Goal: Task Accomplishment & Management: Use online tool/utility

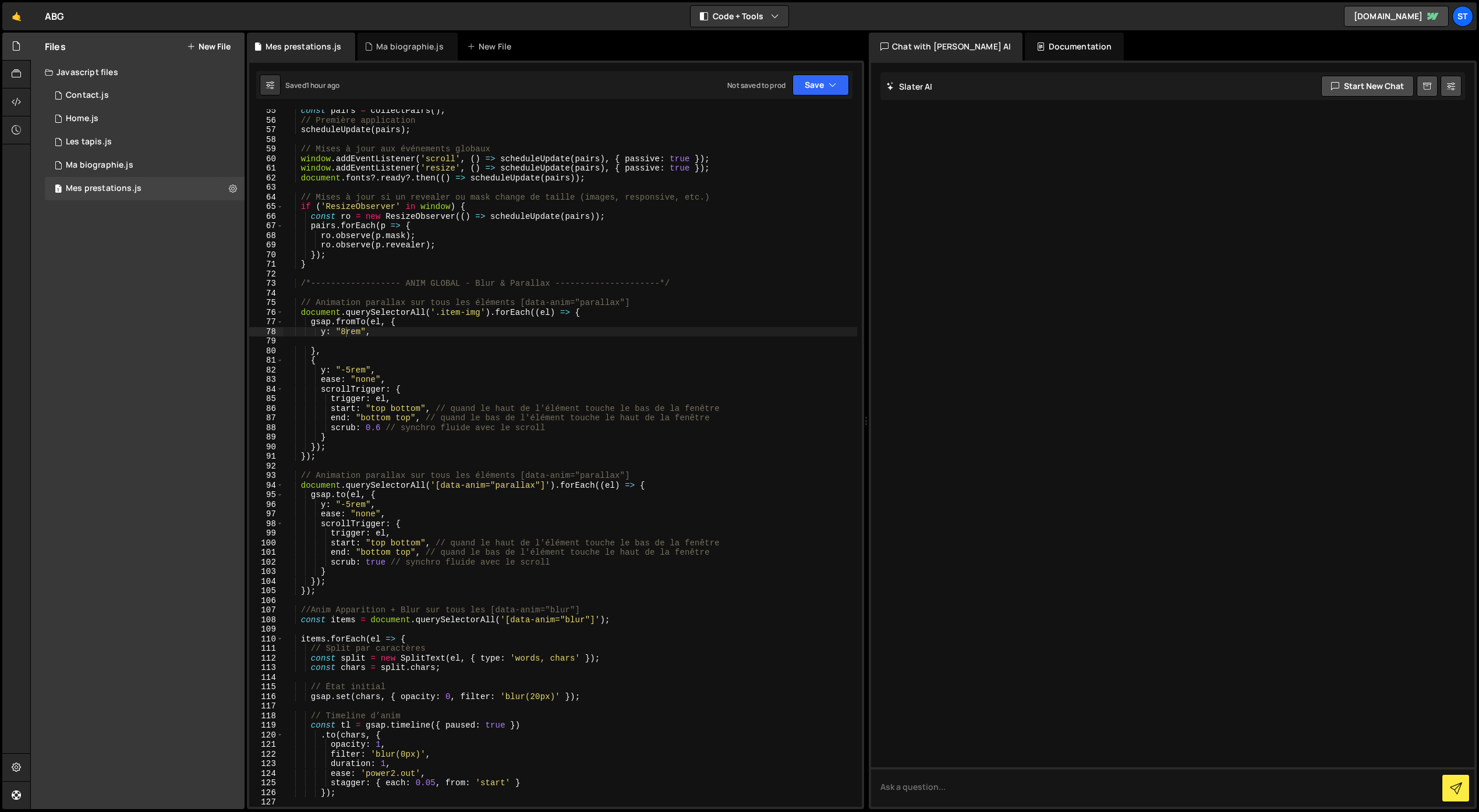
scroll to position [522, 0]
click at [115, 100] on div "1 Contact.js 0" at bounding box center [144, 95] width 200 height 23
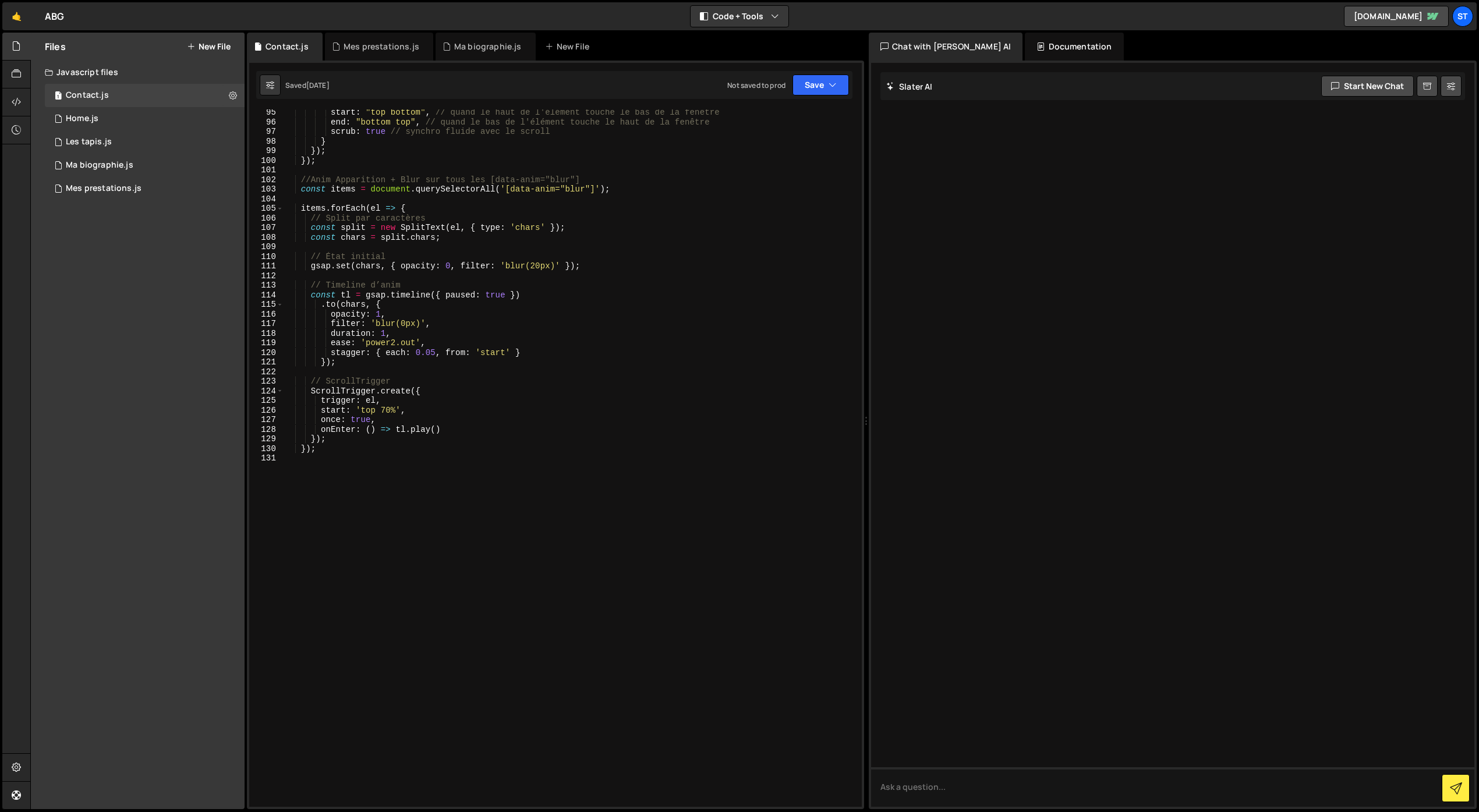
scroll to position [905, 0]
click at [341, 459] on div "start : "top bottom" , // quand le haut de l'élément touche le bas de la fenêtr…" at bounding box center [570, 466] width 573 height 717
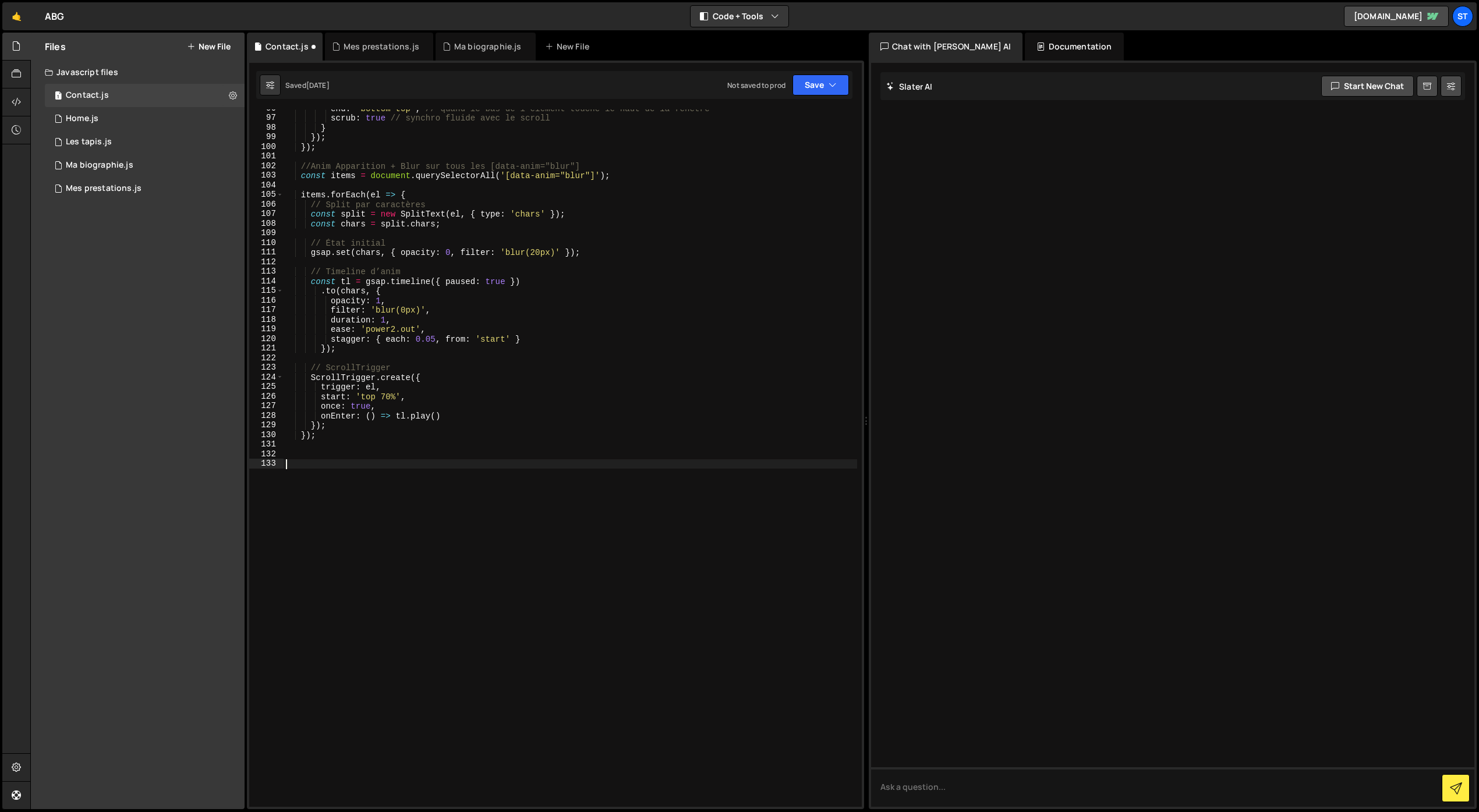
scroll to position [924, 0]
paste textarea "document.documentElement.style.setProperty('--hero-height', hero.offsetHeight +…"
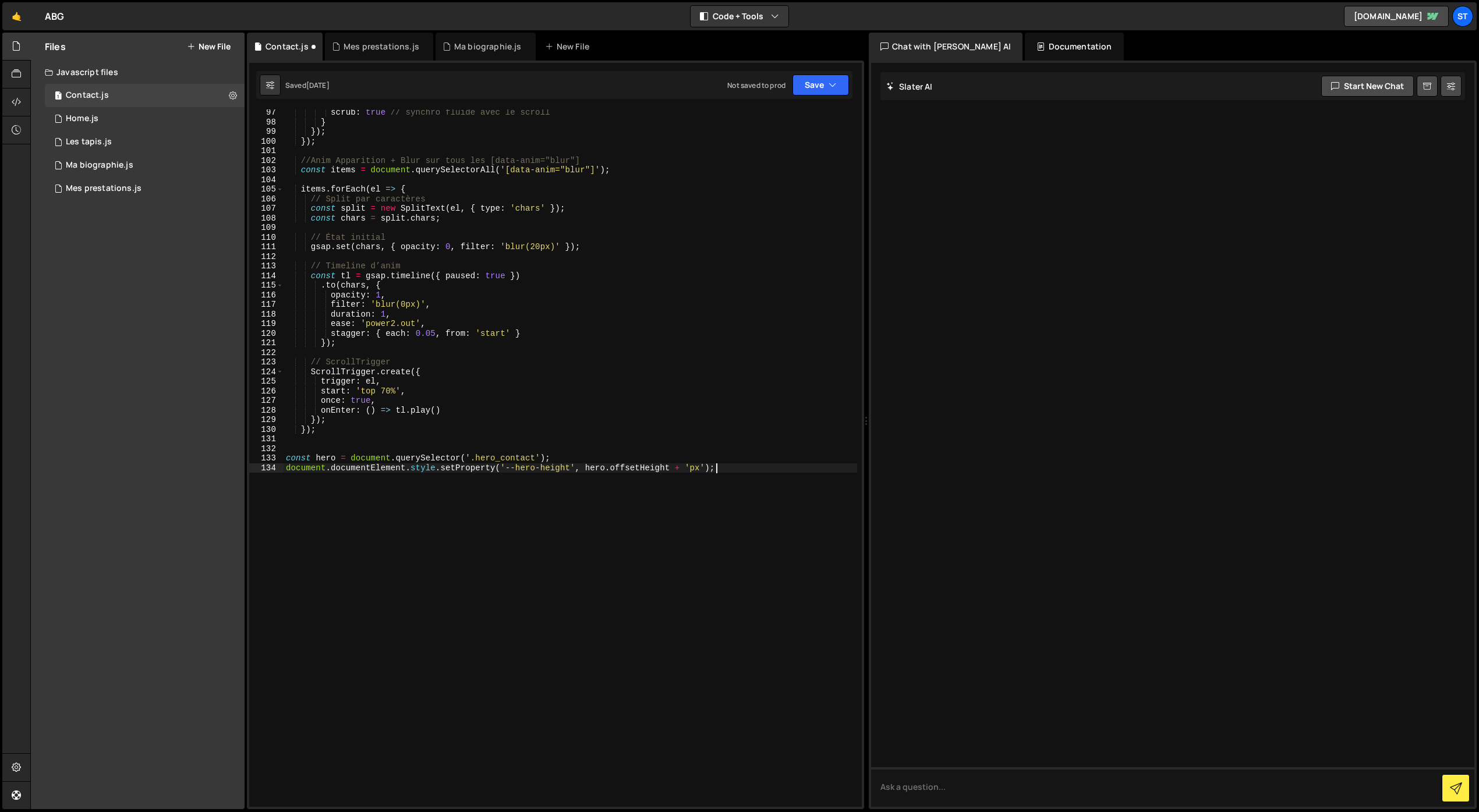
scroll to position [922, 0]
click at [553, 457] on div "end : "bottom top" , // quand le bas de l'élément touche le haut de la fenêtre …" at bounding box center [570, 459] width 573 height 717
type textarea "const hero = document.querySelector('.hero_contact');"
drag, startPoint x: 555, startPoint y: 458, endPoint x: 283, endPoint y: 460, distance: 272.0
click at [284, 460] on div "end : "bottom top" , // quand le bas de l'élément touche le haut de la fenêtre …" at bounding box center [570, 459] width 573 height 717
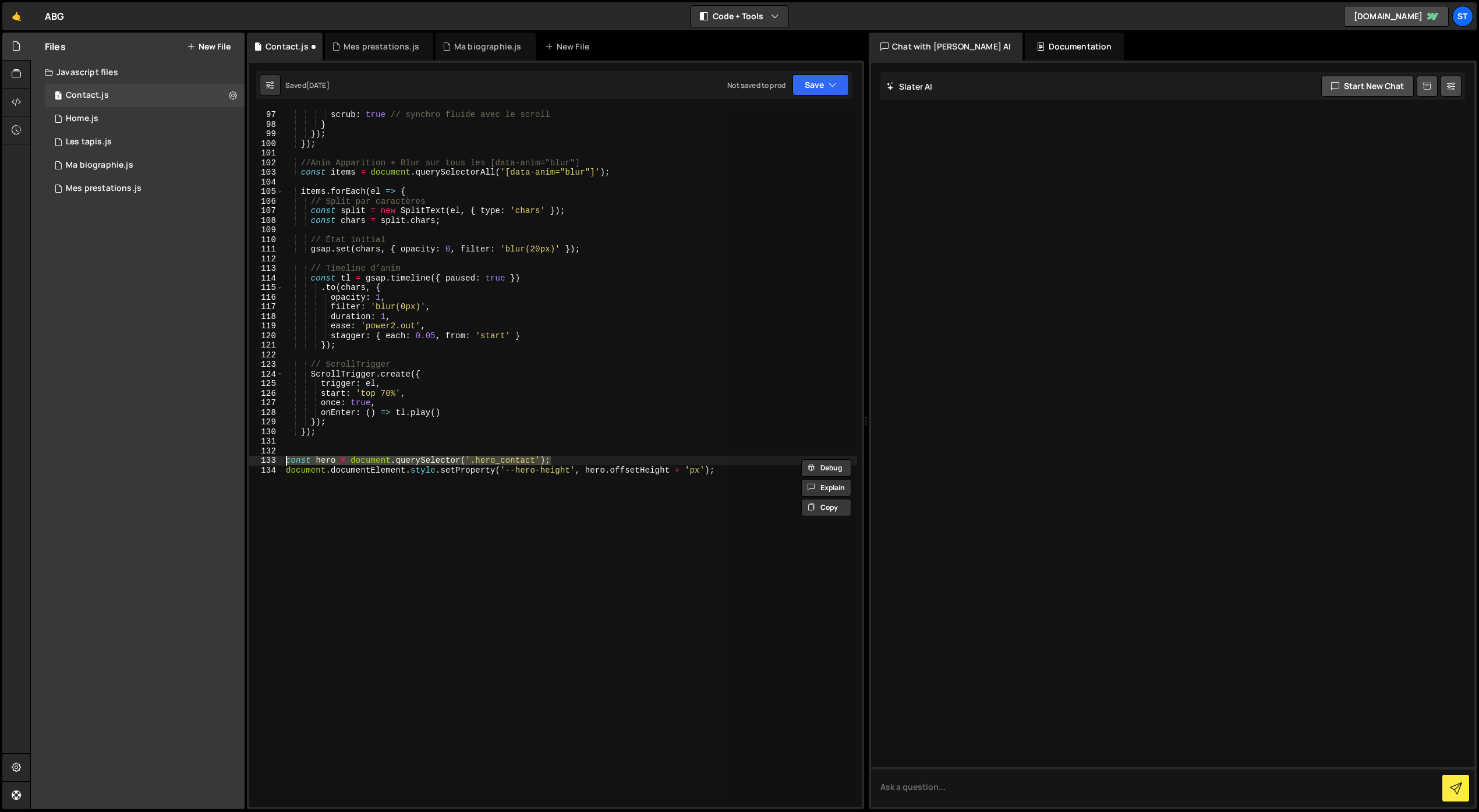
click at [573, 464] on div "end : "bottom top" , // quand le bas de l'élément touche le haut de la fenêtre …" at bounding box center [570, 458] width 573 height 698
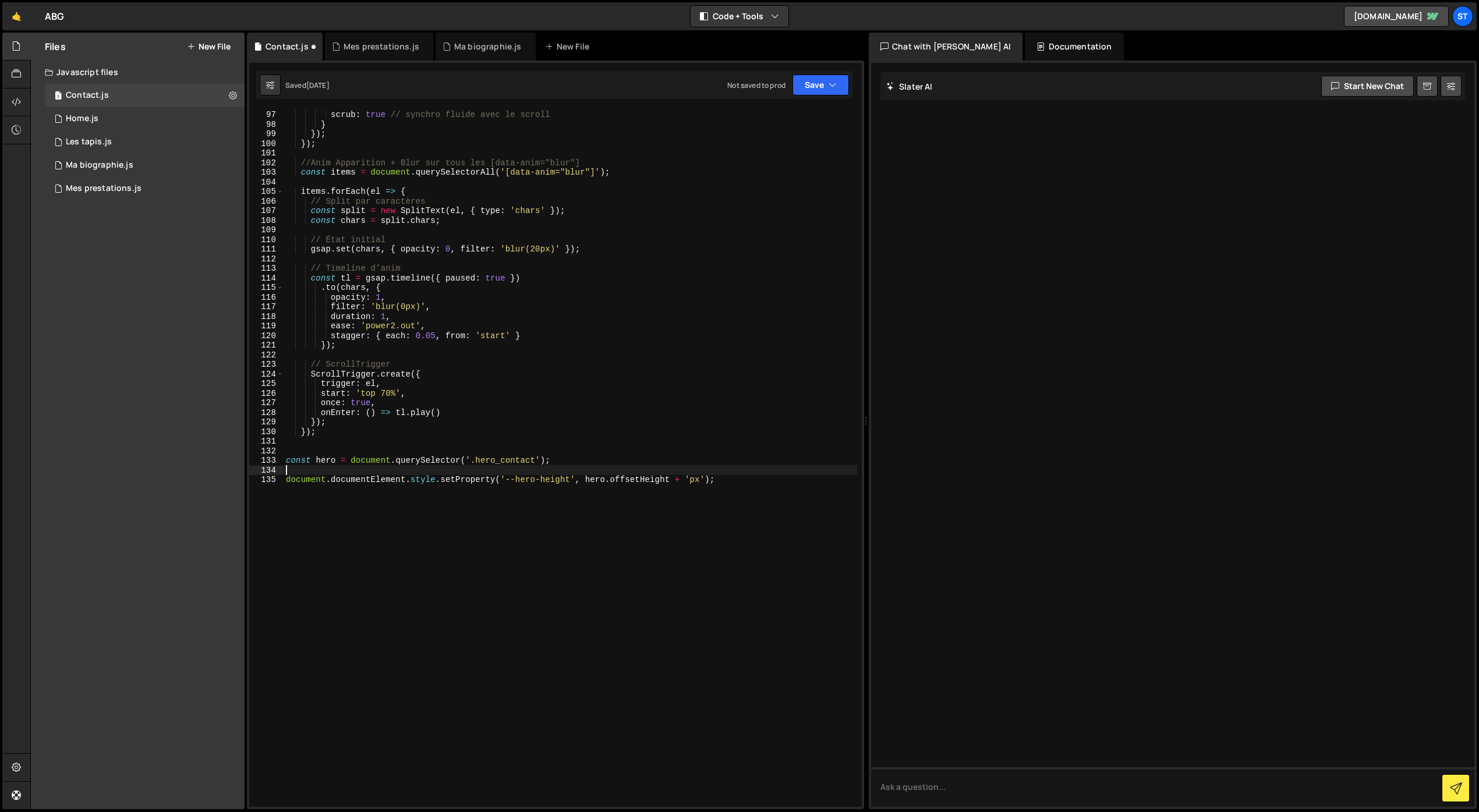
paste textarea "const hero = document.querySelector('.hero_contact');"
click at [336, 474] on div "end : "bottom top" , // quand le bas de l'élément touche le haut de la fenêtre …" at bounding box center [570, 459] width 573 height 717
drag, startPoint x: 561, startPoint y: 470, endPoint x: 502, endPoint y: 471, distance: 59.0
click at [502, 471] on div "end : "bottom top" , // quand le bas de l'élément touche le haut de la fenêtre …" at bounding box center [570, 459] width 573 height 717
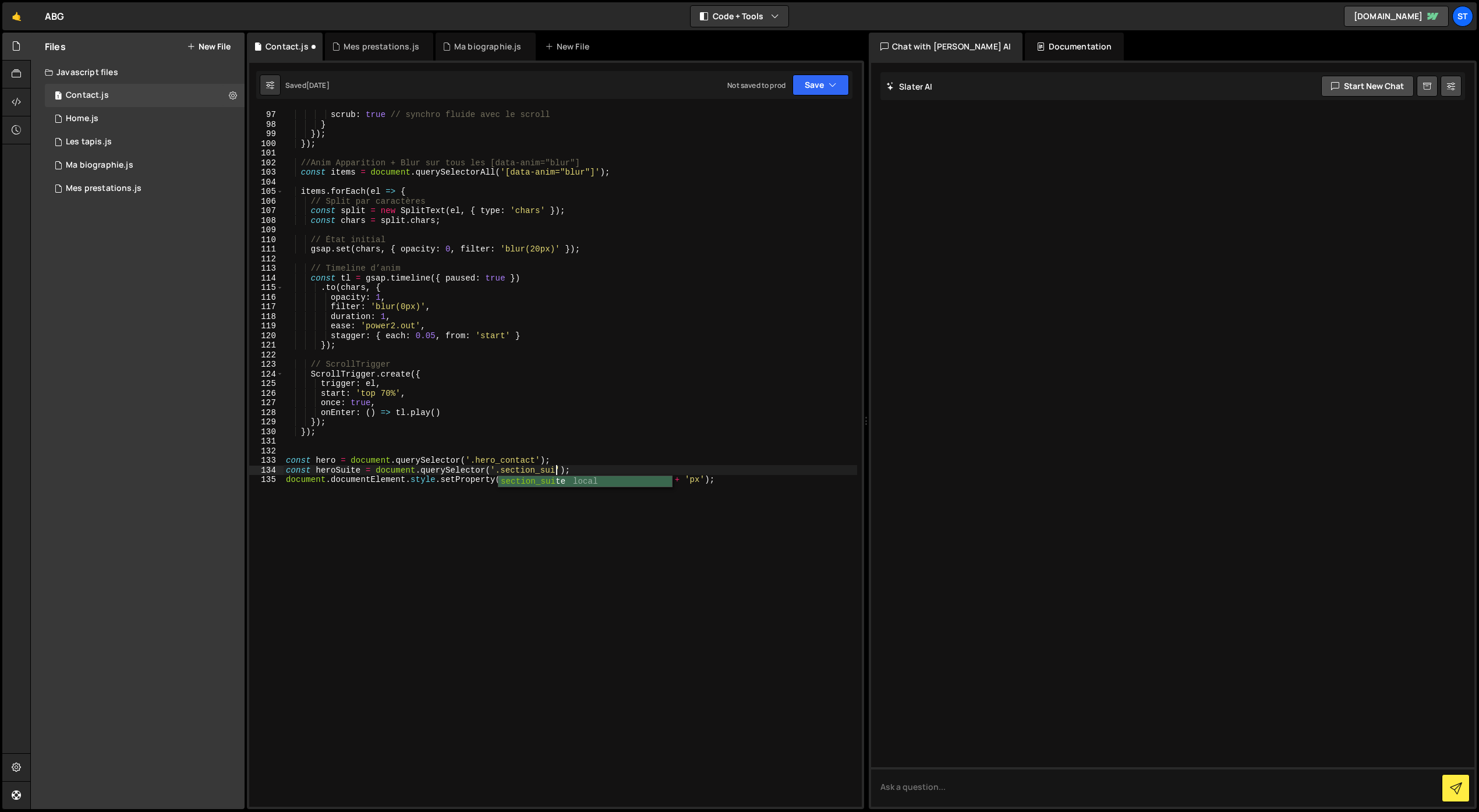
scroll to position [0, 19]
drag, startPoint x: 286, startPoint y: 482, endPoint x: 723, endPoint y: 483, distance: 437.0
click at [723, 483] on div "end : "bottom top" , // quand le bas de l'élément touche le haut de la fenêtre …" at bounding box center [570, 459] width 573 height 717
type textarea "document.documentElement.style.setProperty('--hero-height', hero.offsetHeight +…"
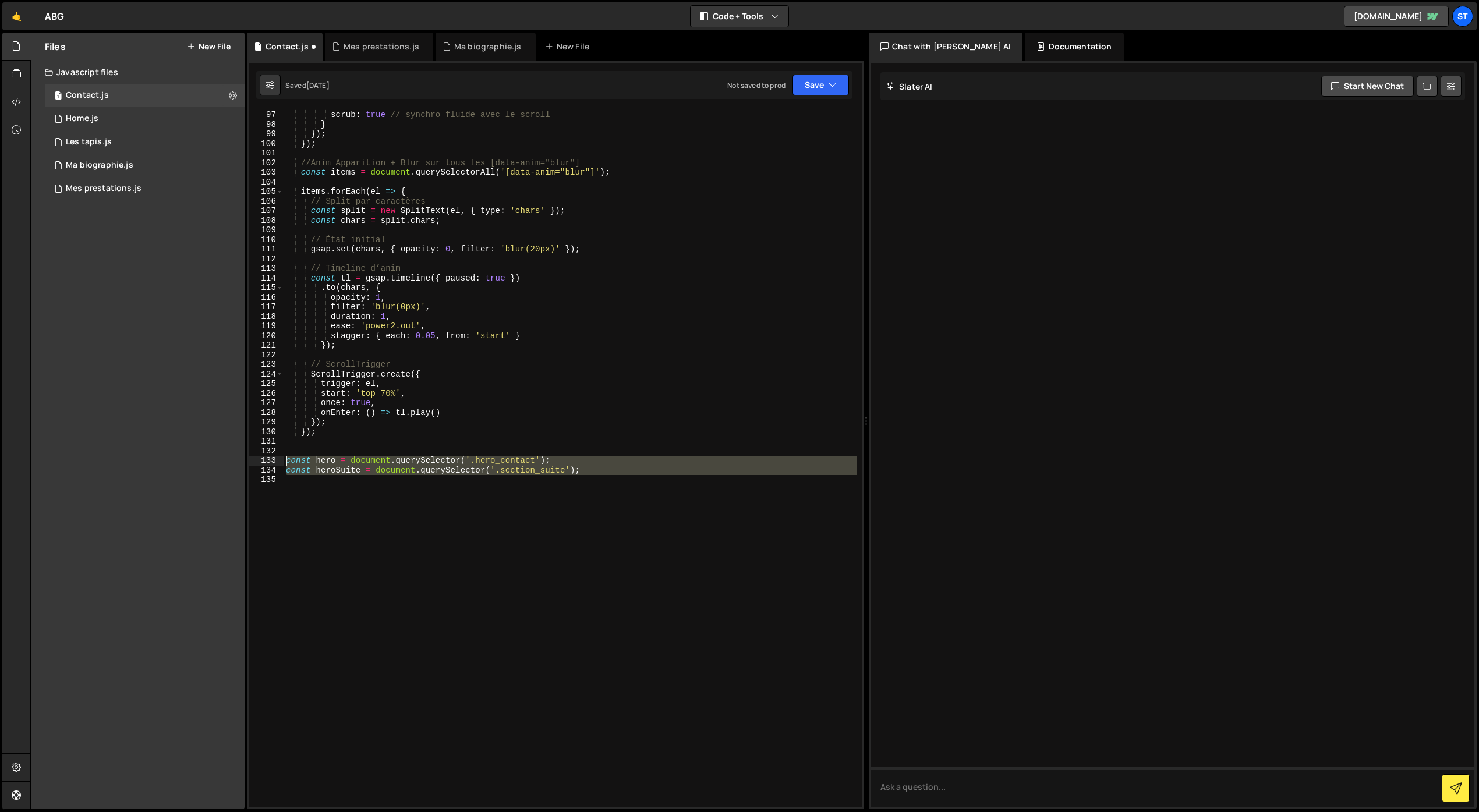
drag, startPoint x: 318, startPoint y: 482, endPoint x: 281, endPoint y: 459, distance: 43.6
click at [281, 459] on div "96 97 98 99 100 101 102 103 104 105 106 107 108 109 110 111 112 113 114 115 116…" at bounding box center [555, 458] width 613 height 698
paste textarea "window.addEventListener('resize', setHeroHeight"
type textarea "window.addEventListener('resize', setHeroHeight);"
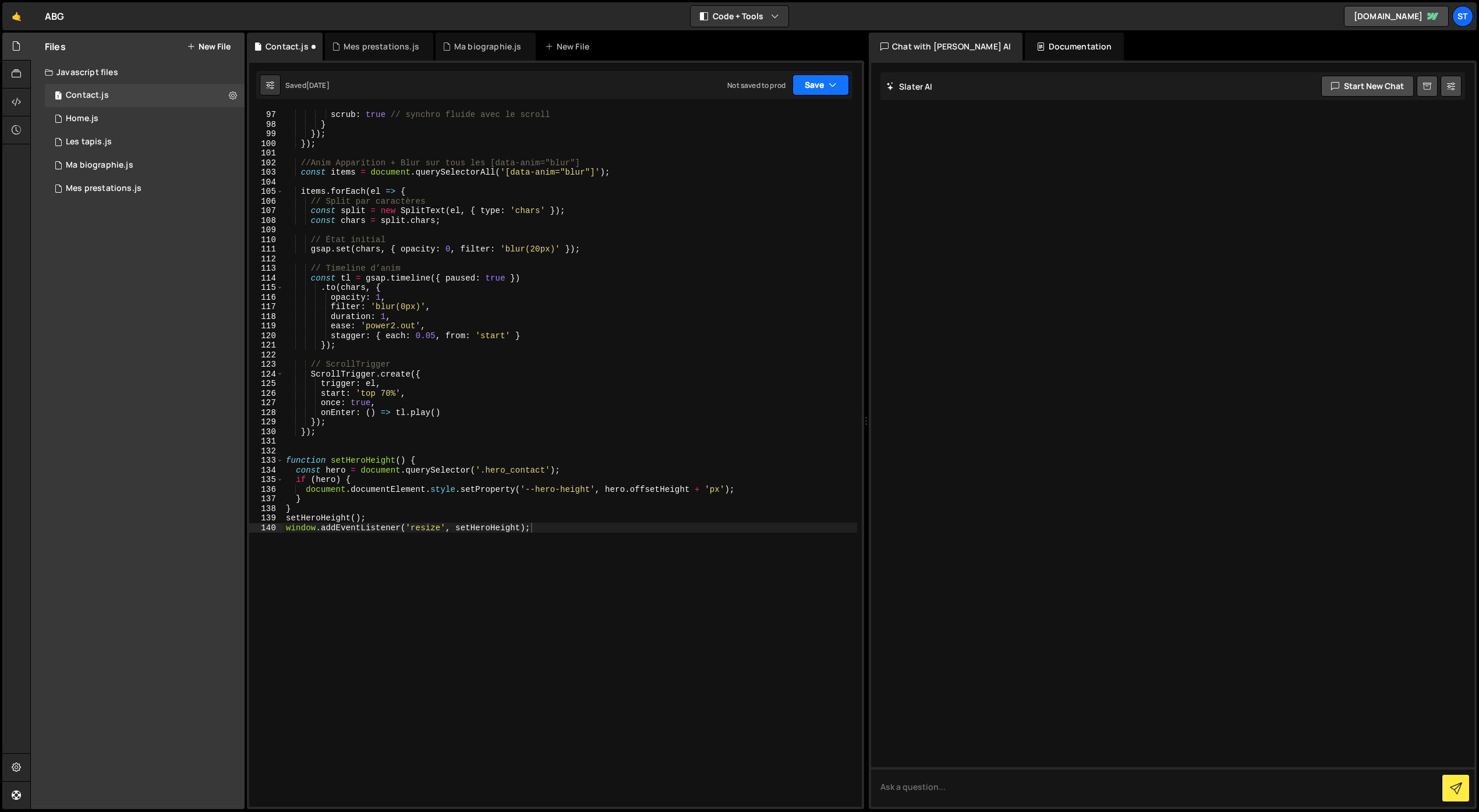
click at [818, 84] on button "Save" at bounding box center [820, 85] width 57 height 21
click at [783, 118] on div "Save to Staging S" at bounding box center [781, 113] width 121 height 12
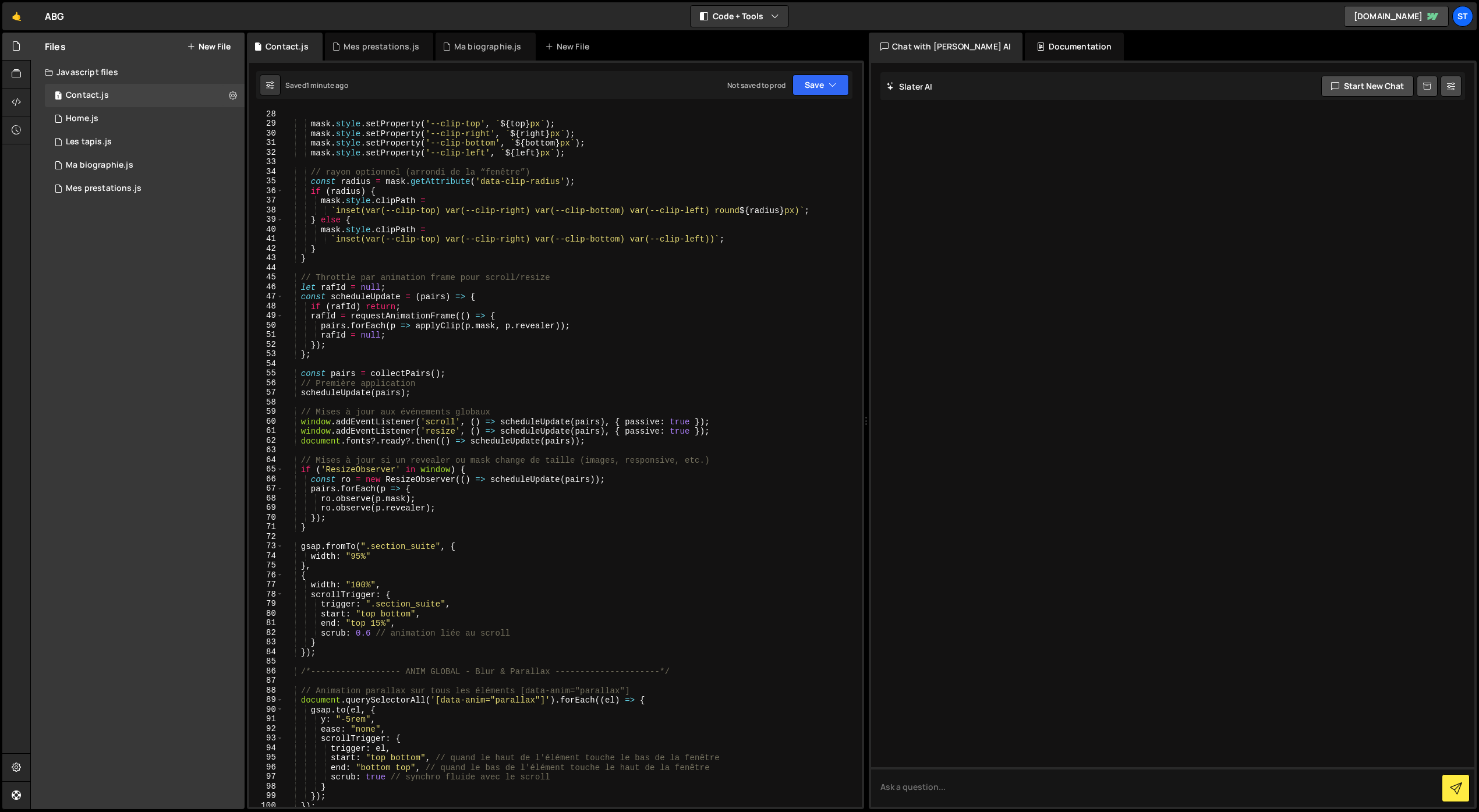
scroll to position [259, 0]
click at [107, 128] on div "1 Home.js 0" at bounding box center [144, 118] width 200 height 23
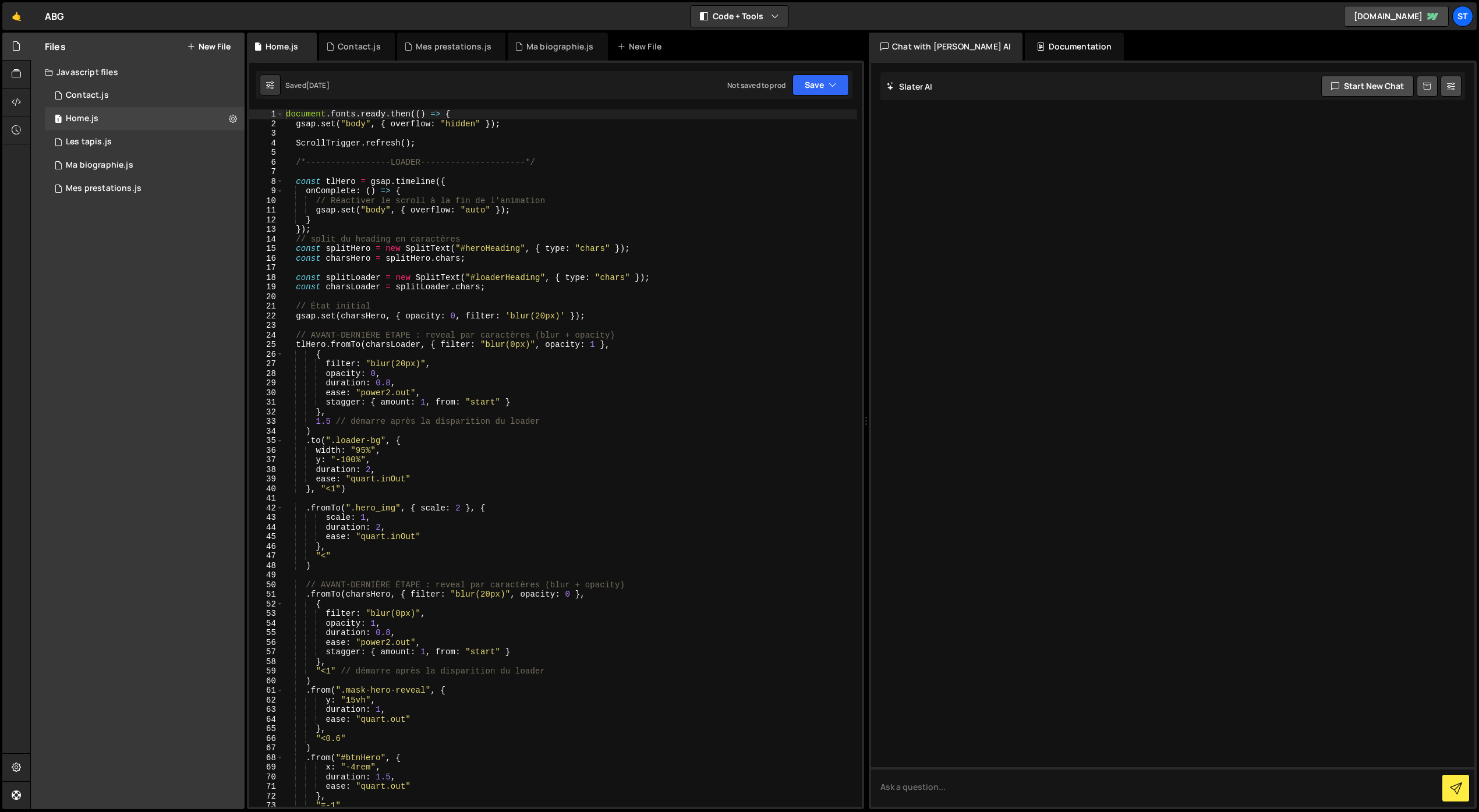
type textarea "ScrollTrigger.refresh();"
drag, startPoint x: 421, startPoint y: 146, endPoint x: 285, endPoint y: 142, distance: 136.1
click at [285, 142] on div "document . fonts . ready . then (( ) => { gsap . set ( "body" , { overflow : "h…" at bounding box center [570, 468] width 573 height 717
click at [101, 95] on div "Contact.js" at bounding box center [87, 95] width 43 height 11
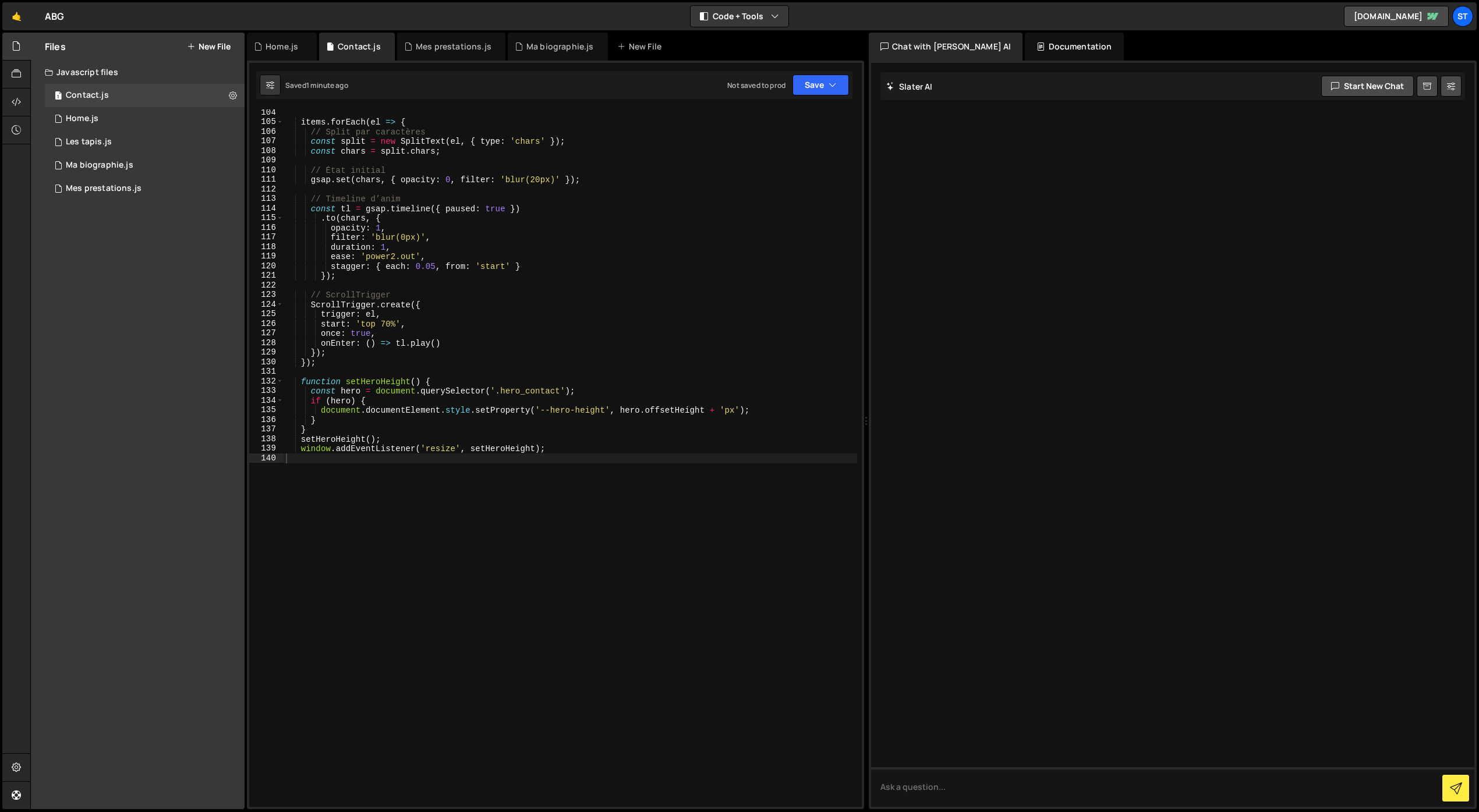
scroll to position [991, 0]
type textarea "window.addEventListener('resize', setHeroHeight);"
click at [553, 446] on div "items . forEach ( el => { // Split par caractères const split = new SplitText (…" at bounding box center [570, 466] width 573 height 717
paste textarea "ScrollTrigger.refresh();"
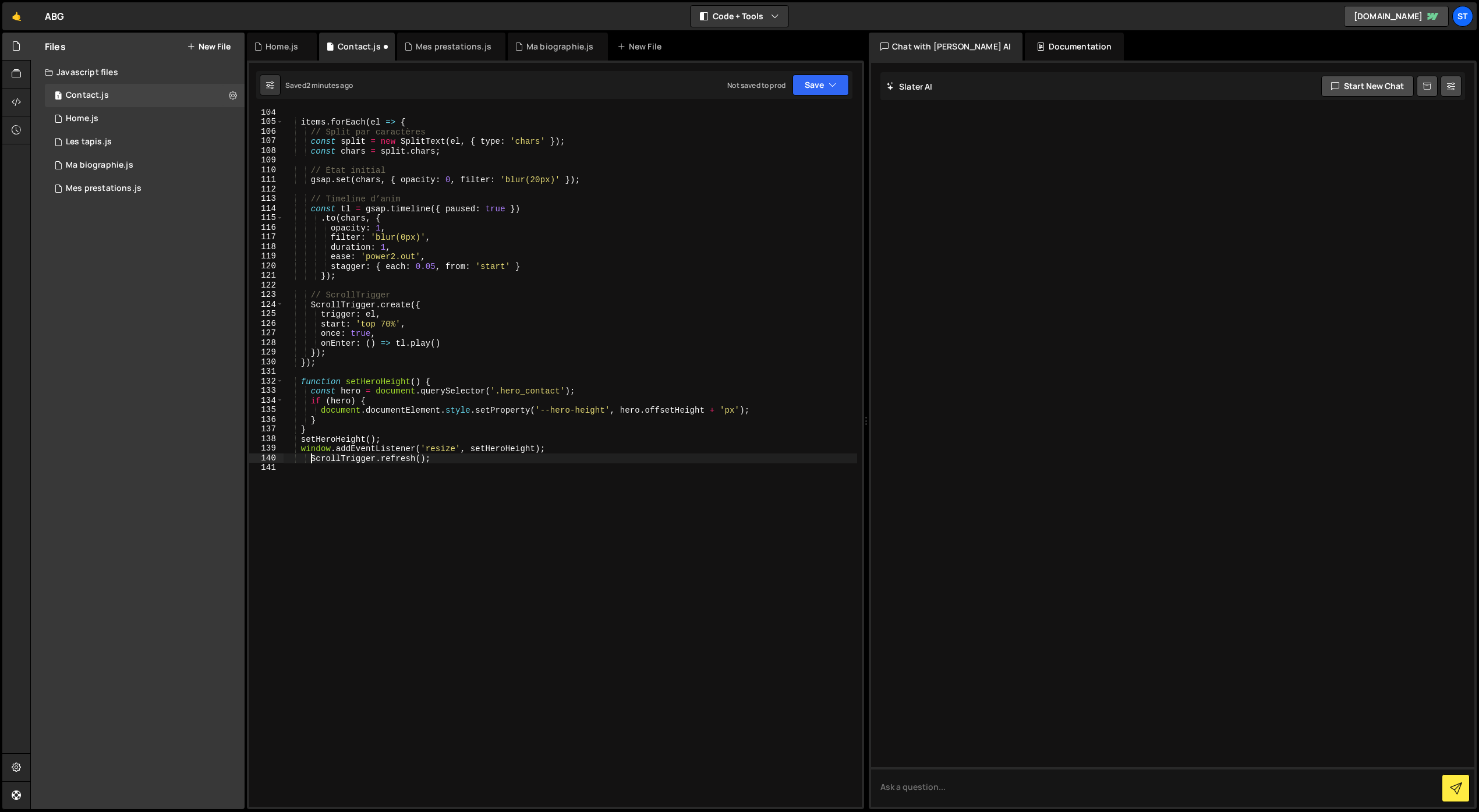
click at [311, 461] on div "items . forEach ( el => { // Split par caractères const split = new SplitText (…" at bounding box center [570, 466] width 573 height 717
type textarea "ScrollTrigger.refresh();"
click at [810, 83] on button "Save" at bounding box center [820, 85] width 57 height 21
click at [784, 111] on div "Save to Staging S" at bounding box center [781, 113] width 121 height 12
